Goal: Task Accomplishment & Management: Manage account settings

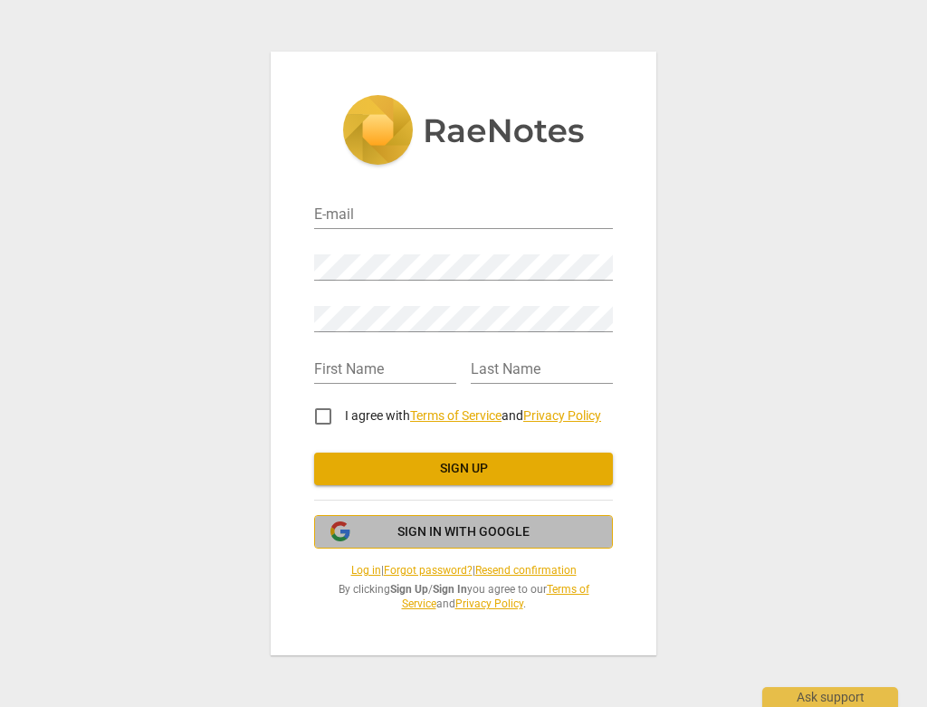
click at [501, 531] on span "Sign in with Google" at bounding box center [464, 532] width 132 height 18
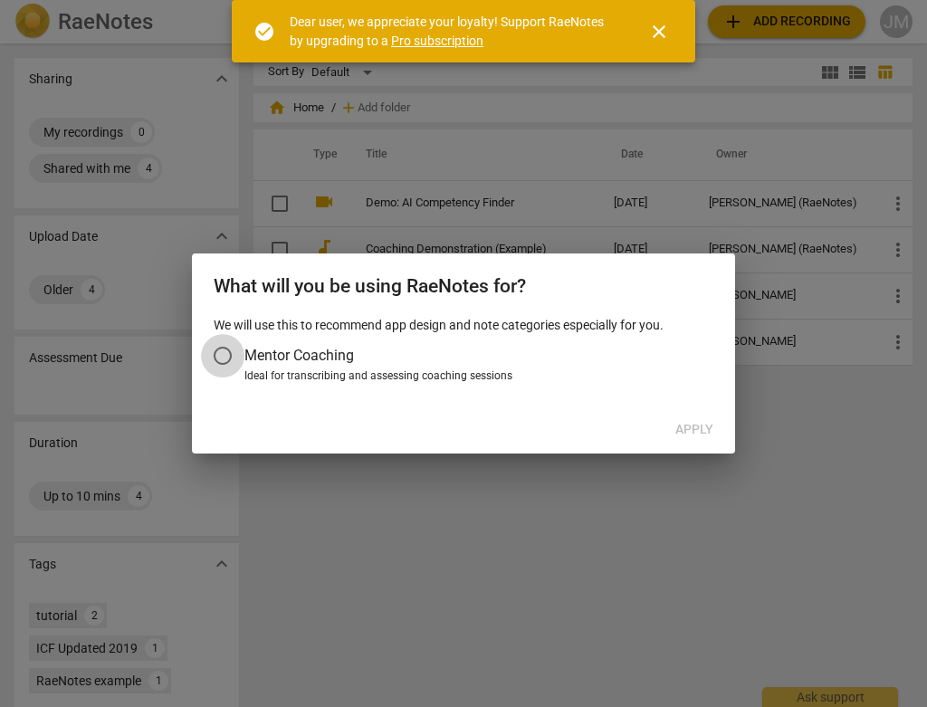
click at [222, 356] on input "Mentor Coaching" at bounding box center [222, 355] width 43 height 43
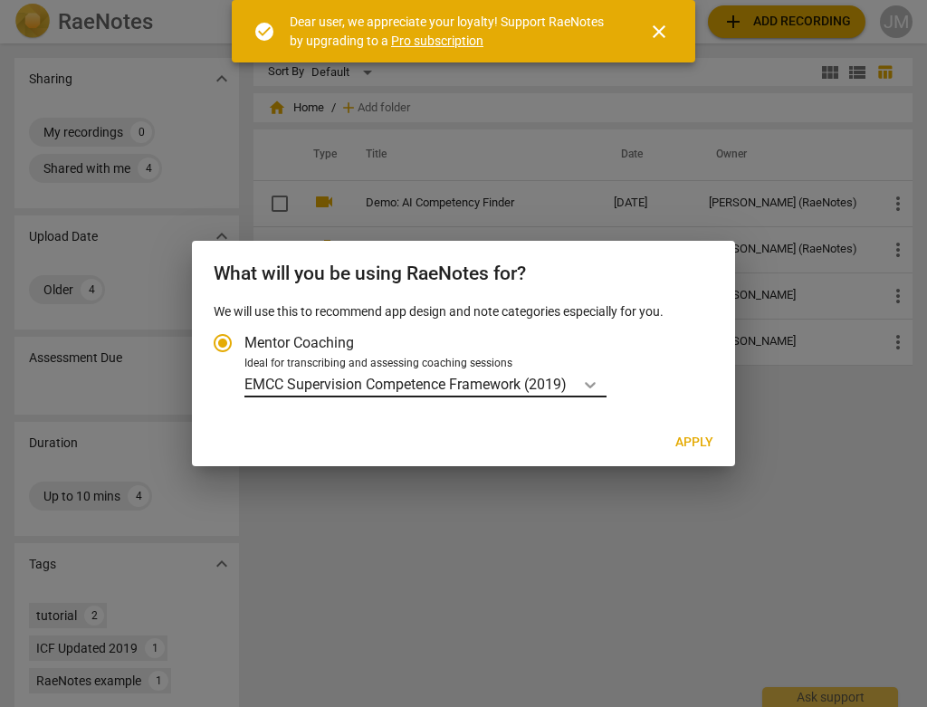
click at [594, 387] on icon "Account type" at bounding box center [590, 385] width 18 height 18
click at [0, 0] on input "Ideal for transcribing and assessing coaching sessions EMCC Supervision Compete…" at bounding box center [0, 0] width 0 height 0
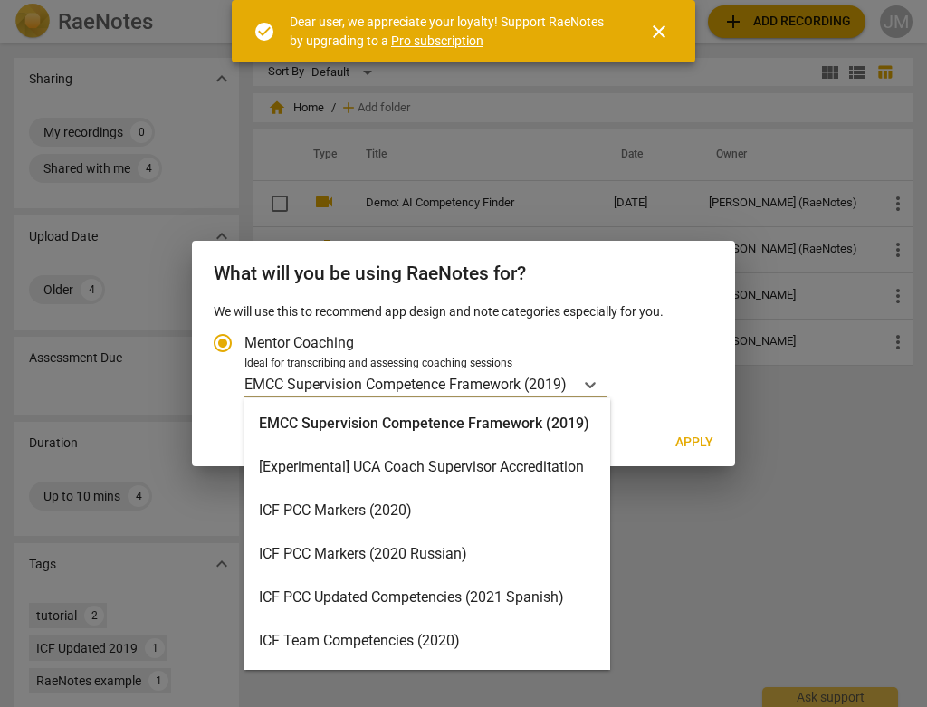
click at [461, 510] on div "ICF PCC Markers (2020)" at bounding box center [427, 510] width 366 height 43
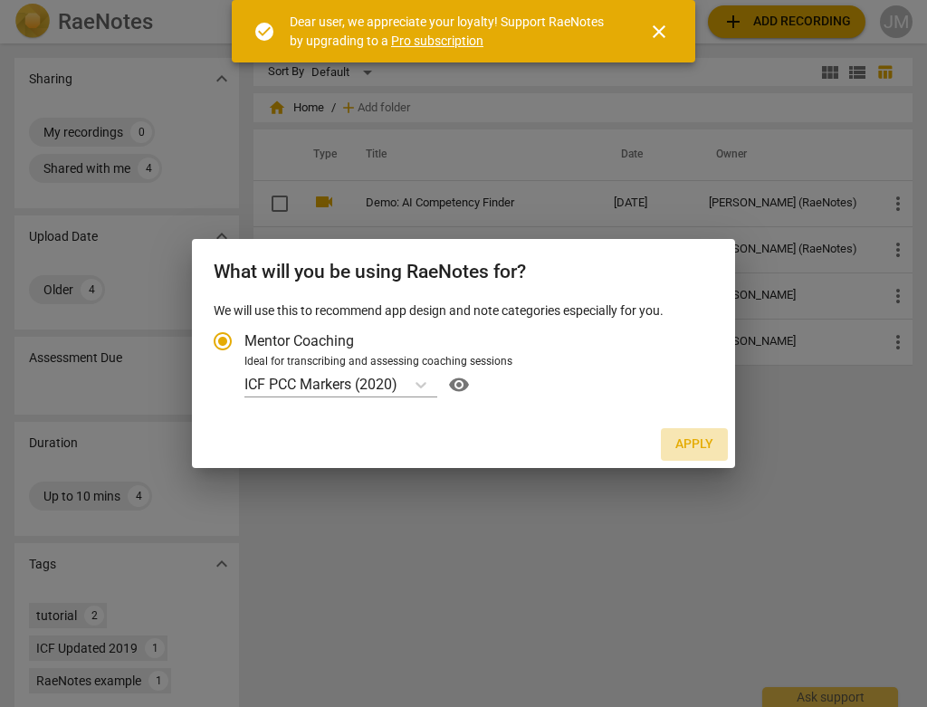
click at [687, 444] on span "Apply" at bounding box center [695, 445] width 38 height 18
radio input "false"
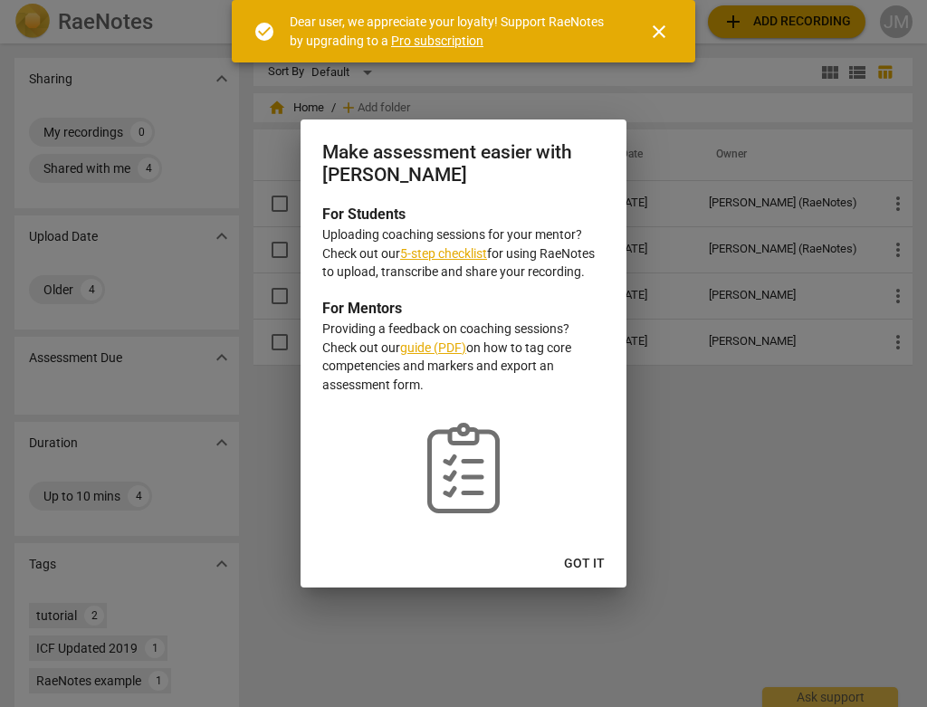
click at [459, 348] on link "guide (PDF)" at bounding box center [433, 347] width 66 height 14
click at [463, 254] on link "5-step checklist" at bounding box center [443, 253] width 87 height 14
click at [687, 495] on div at bounding box center [463, 353] width 927 height 707
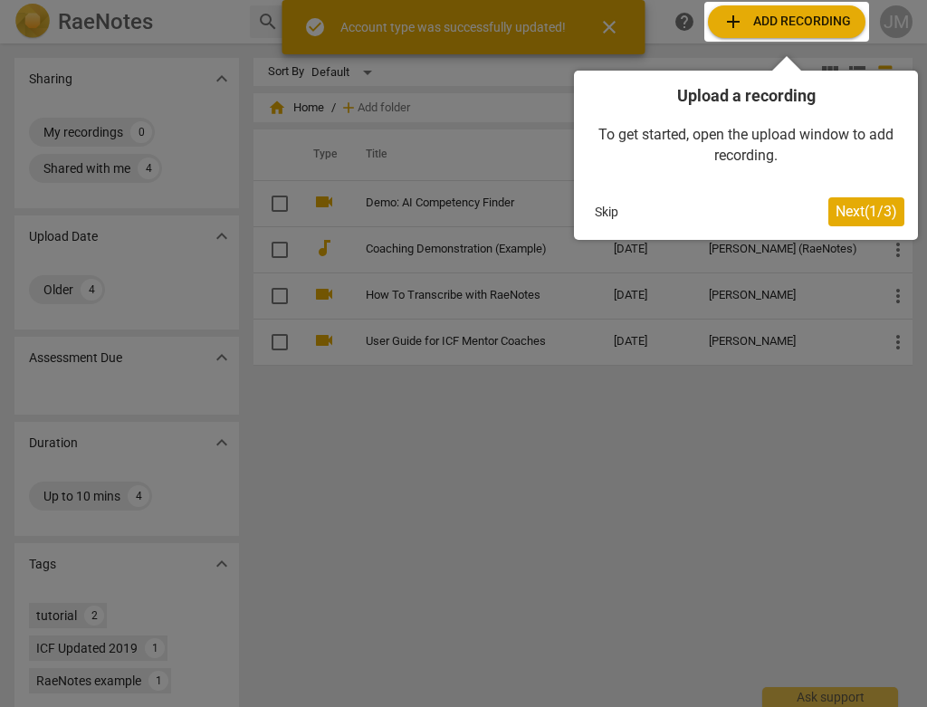
click at [616, 214] on button "Skip" at bounding box center [607, 211] width 38 height 27
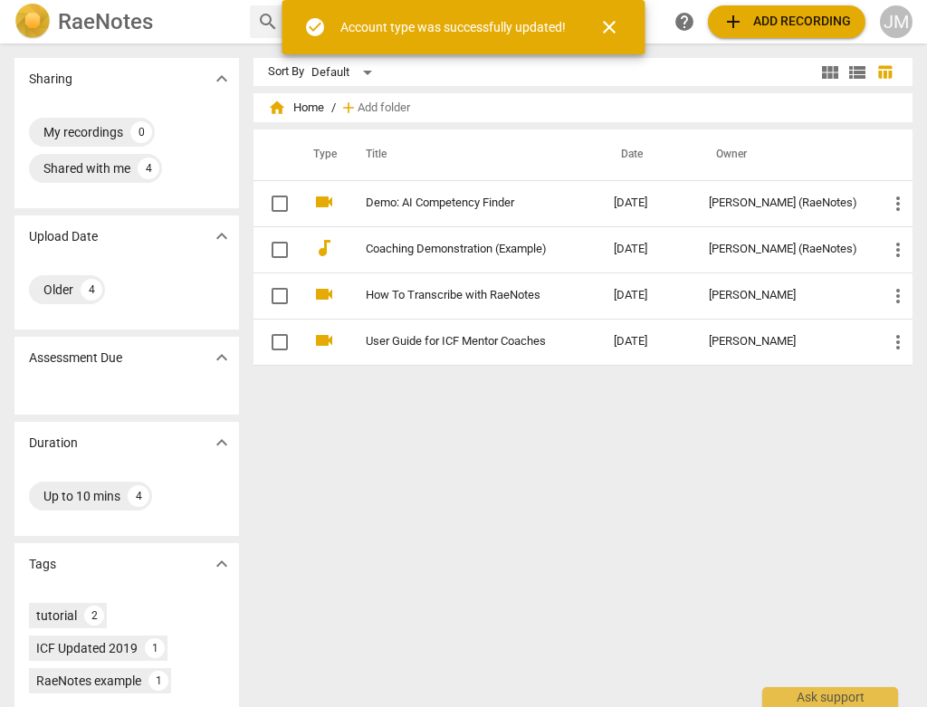
click at [898, 24] on div "JM" at bounding box center [896, 21] width 33 height 33
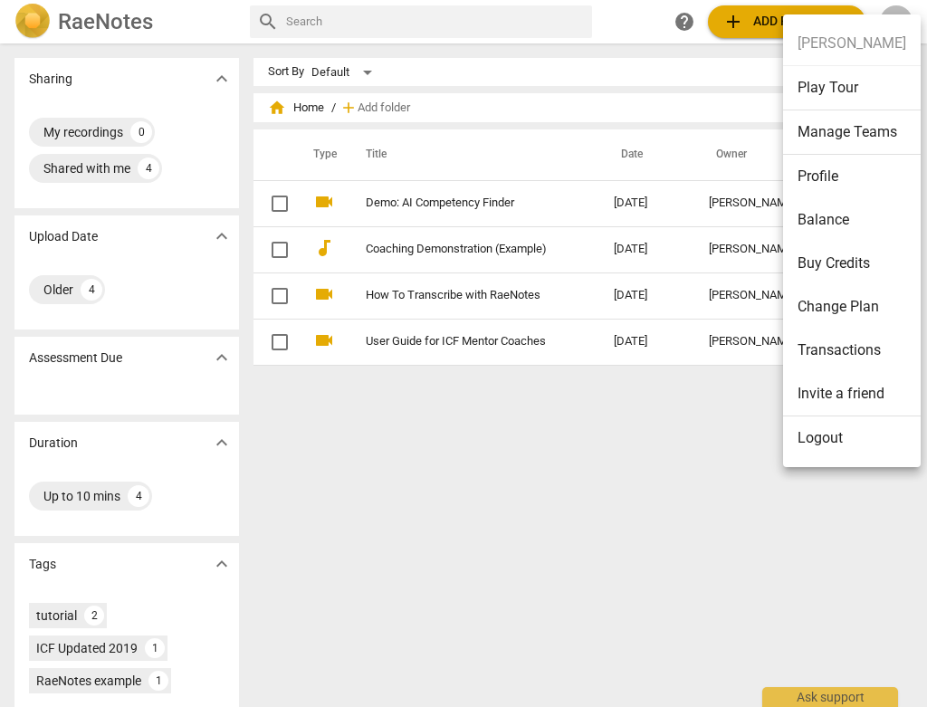
click at [839, 302] on li "Change Plan" at bounding box center [852, 306] width 138 height 43
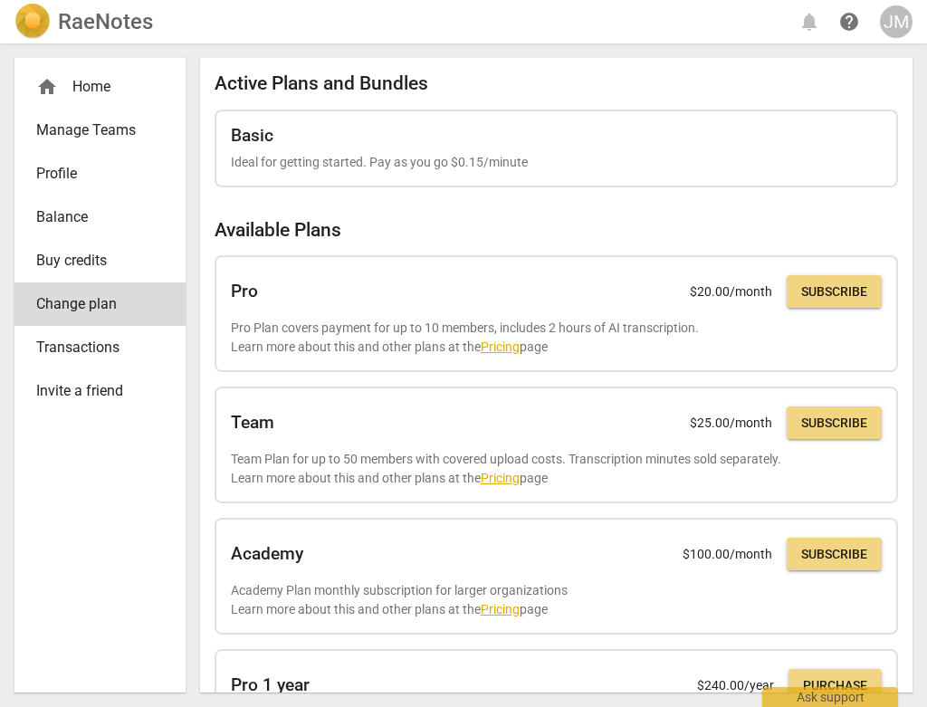
click at [70, 217] on span "Balance" at bounding box center [92, 217] width 113 height 22
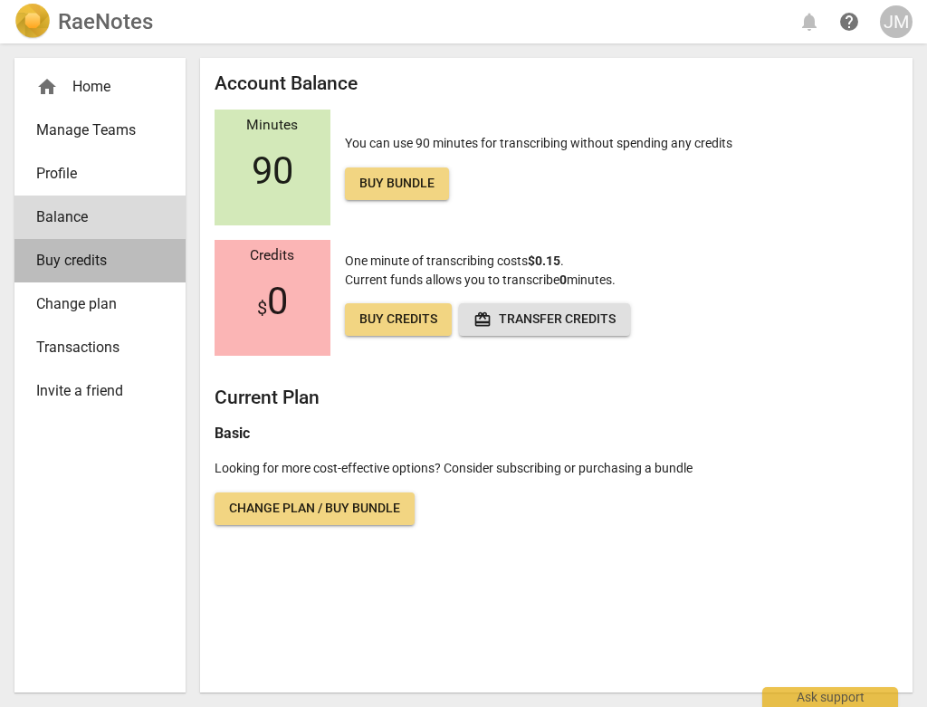
click at [80, 261] on span "Buy credits" at bounding box center [92, 261] width 113 height 22
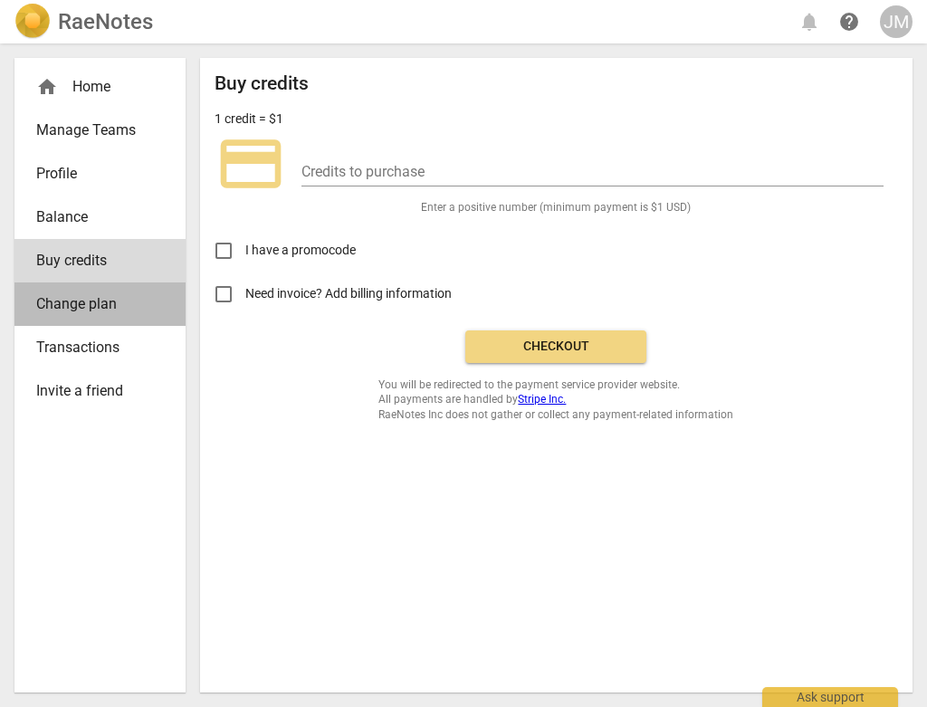
click at [90, 305] on span "Change plan" at bounding box center [92, 304] width 113 height 22
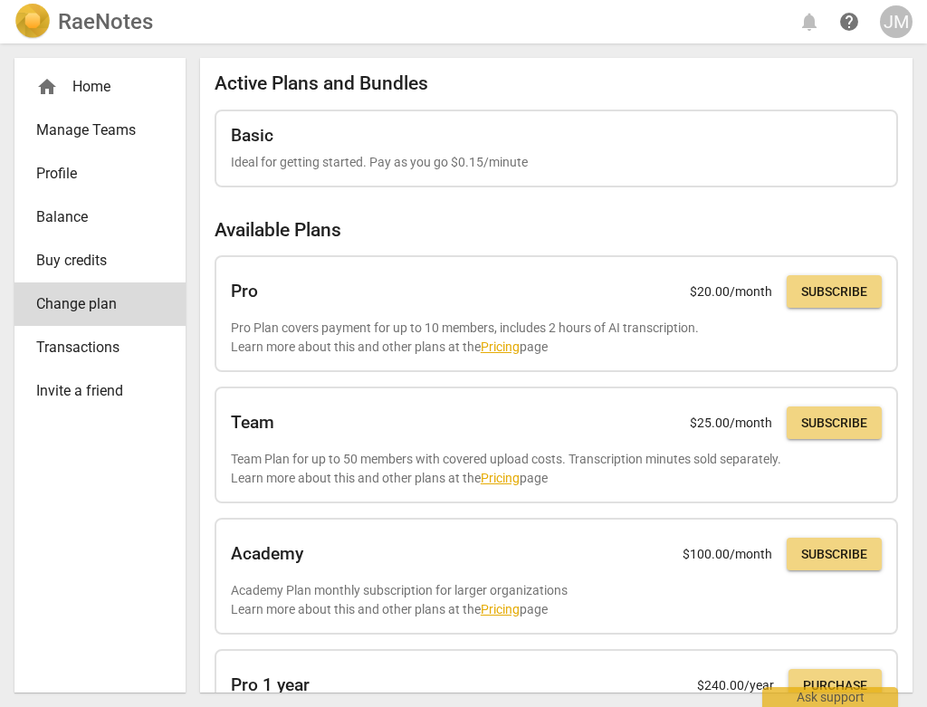
click at [63, 177] on span "Profile" at bounding box center [92, 174] width 113 height 22
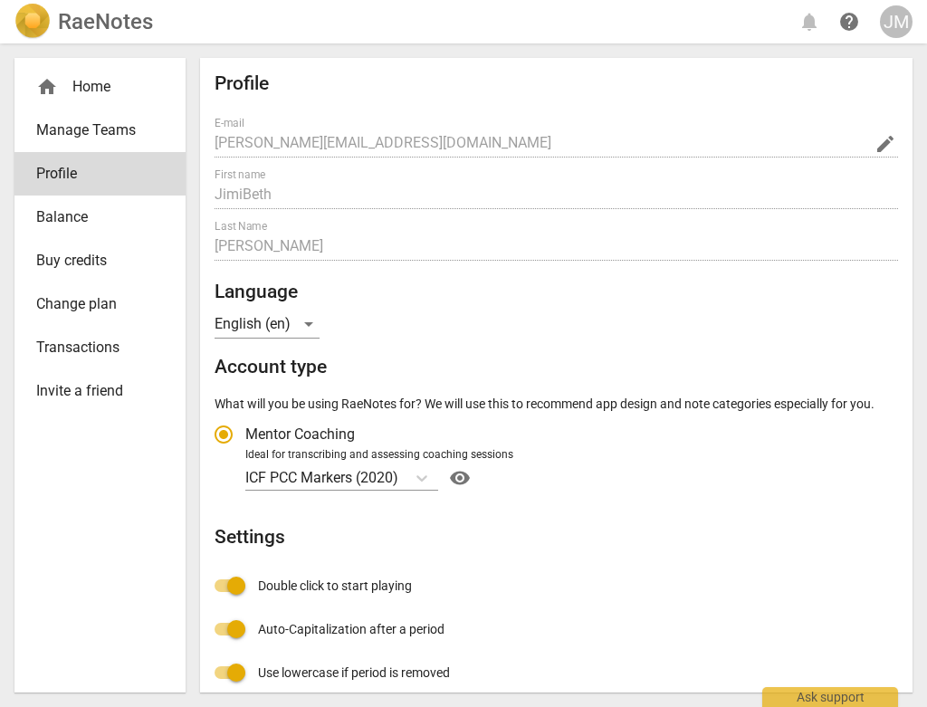
radio input "false"
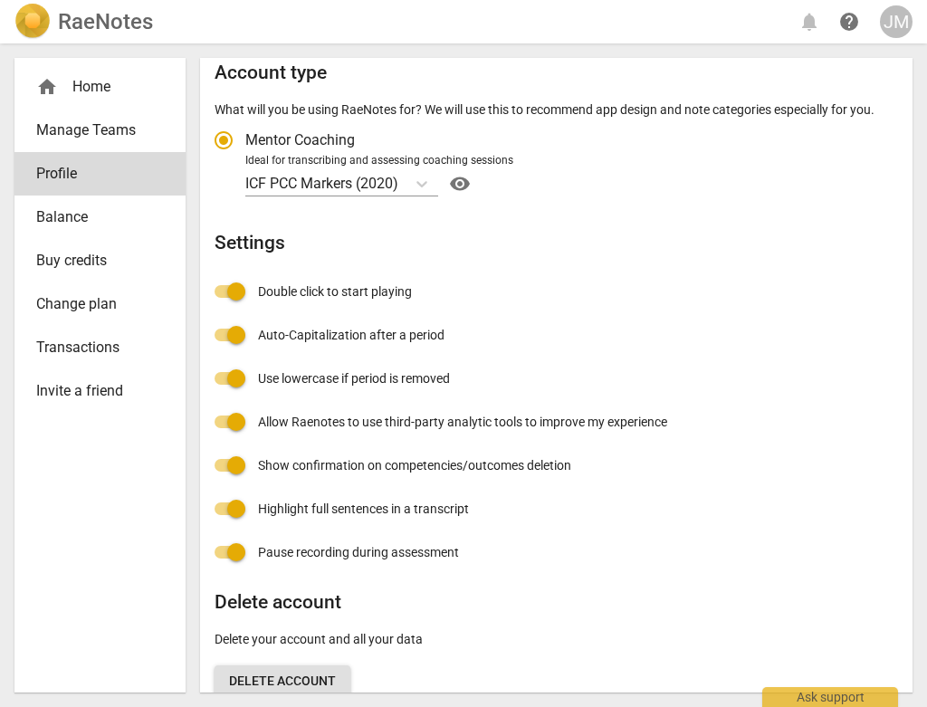
scroll to position [181, 0]
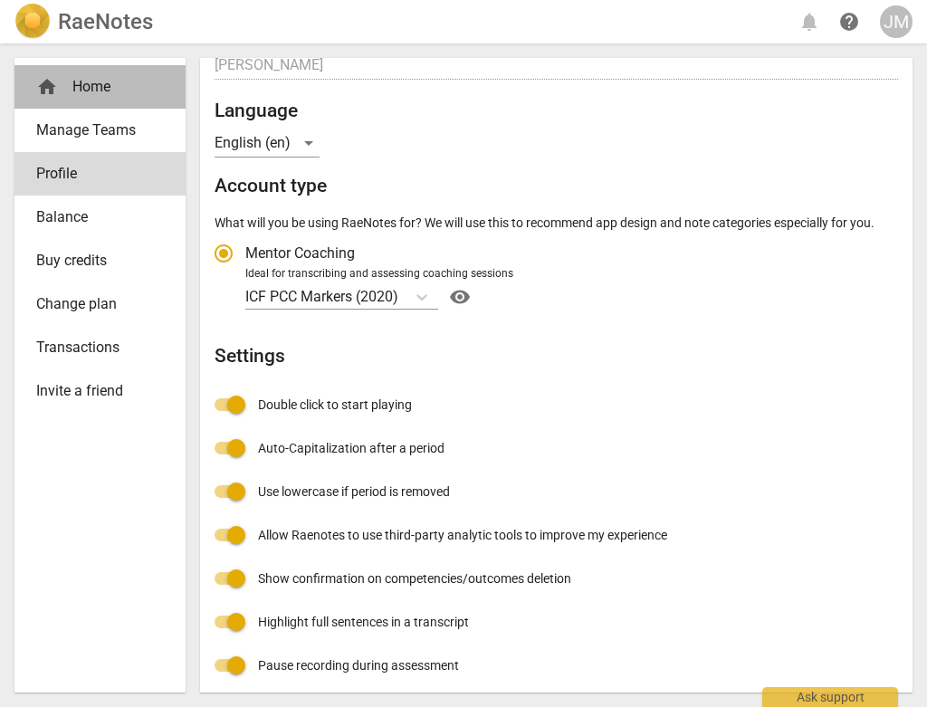
click at [91, 89] on div "home Home" at bounding box center [92, 87] width 113 height 22
